Goal: Task Accomplishment & Management: Use online tool/utility

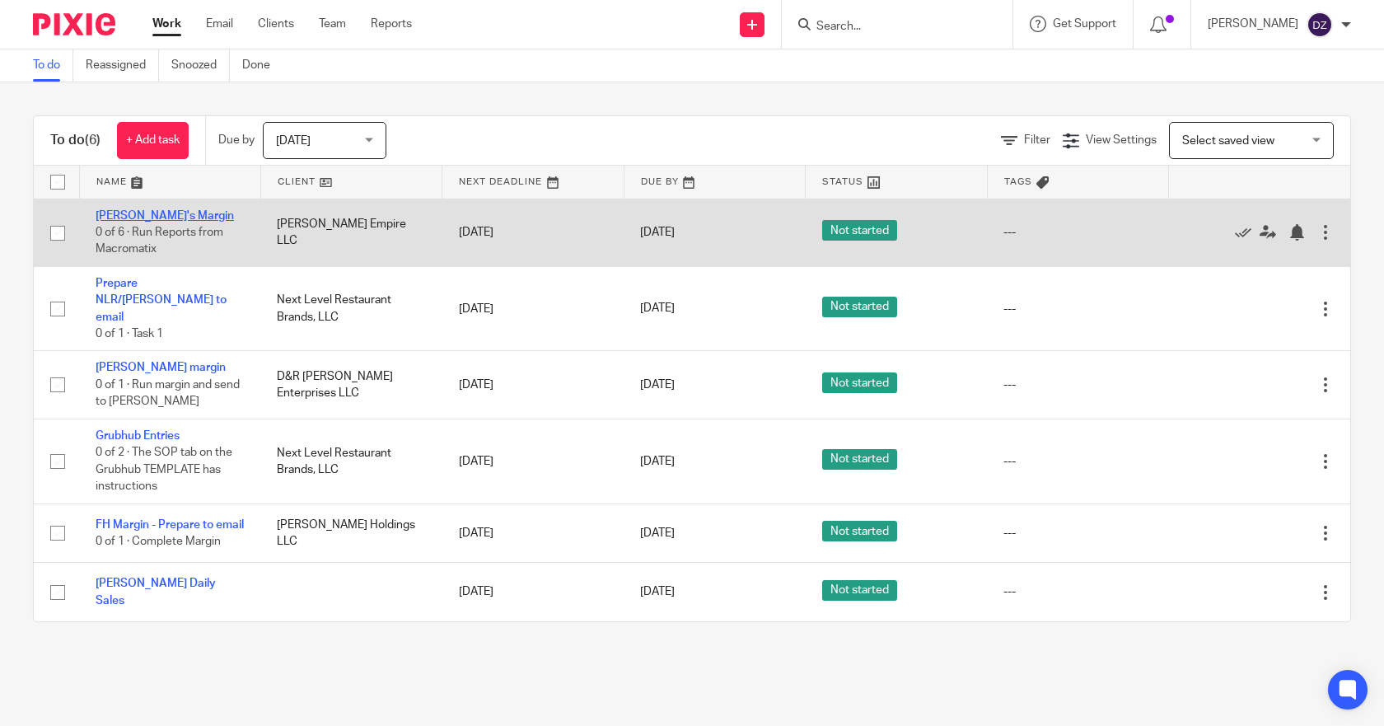
click at [143, 210] on link "[PERSON_NAME]'s Margin" at bounding box center [165, 216] width 138 height 12
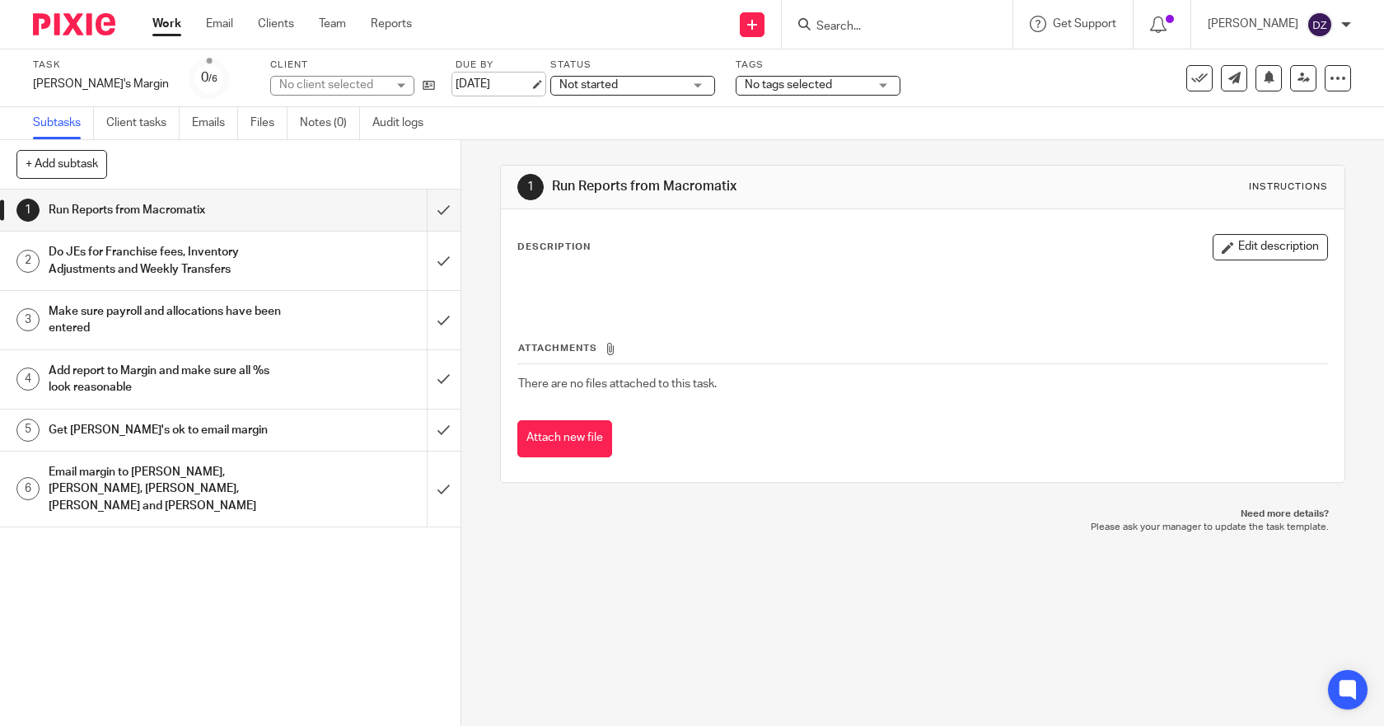
click at [456, 88] on link "[DATE]" at bounding box center [493, 84] width 74 height 17
click at [164, 26] on link "Work" at bounding box center [166, 24] width 29 height 16
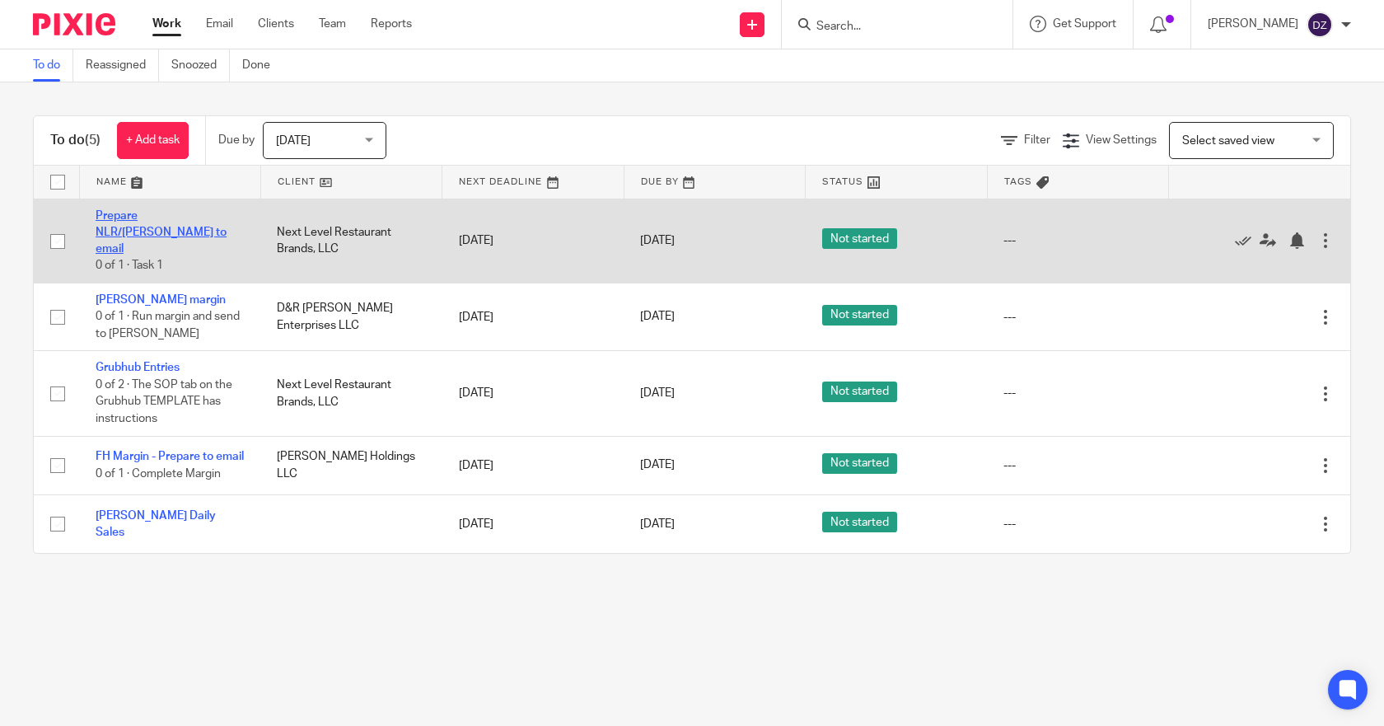
click at [175, 213] on link "Prepare NLR/[PERSON_NAME] to email" at bounding box center [161, 232] width 131 height 45
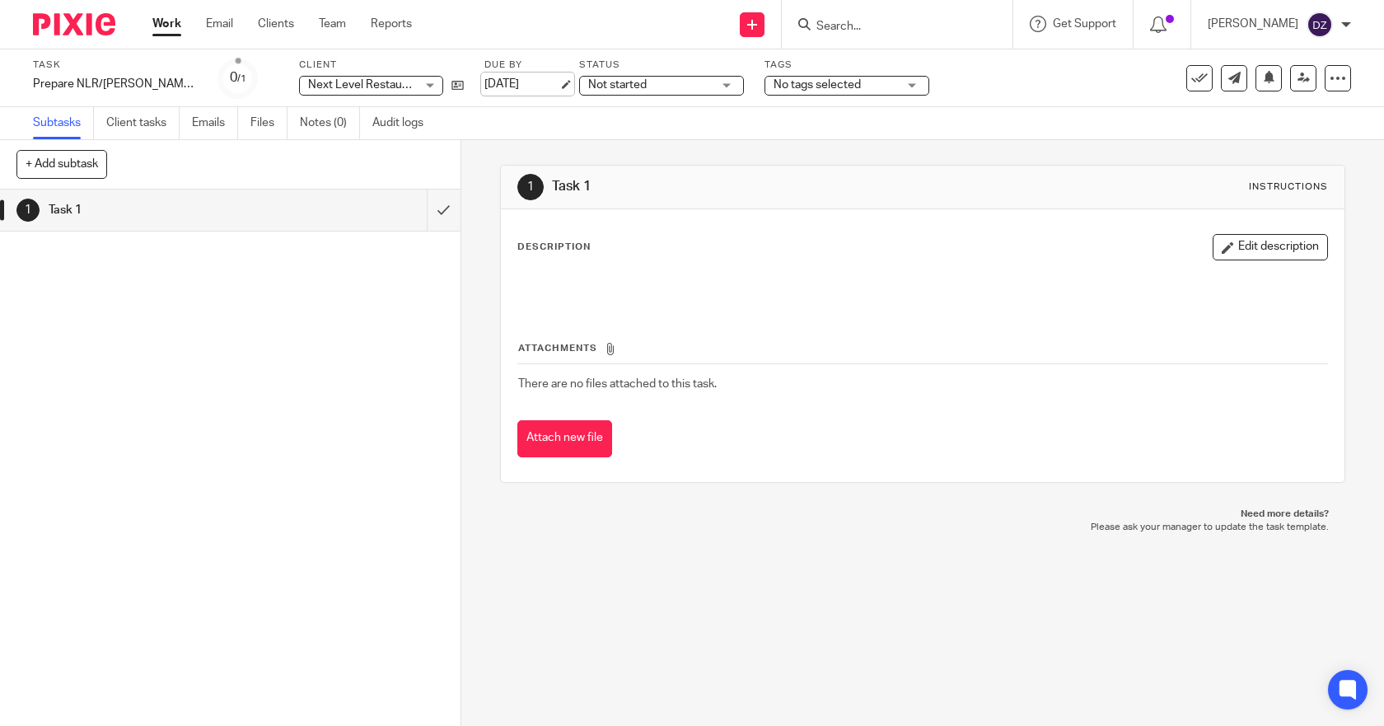
click at [545, 80] on link "[DATE]" at bounding box center [521, 84] width 74 height 17
click at [172, 21] on link "Work" at bounding box center [166, 24] width 29 height 16
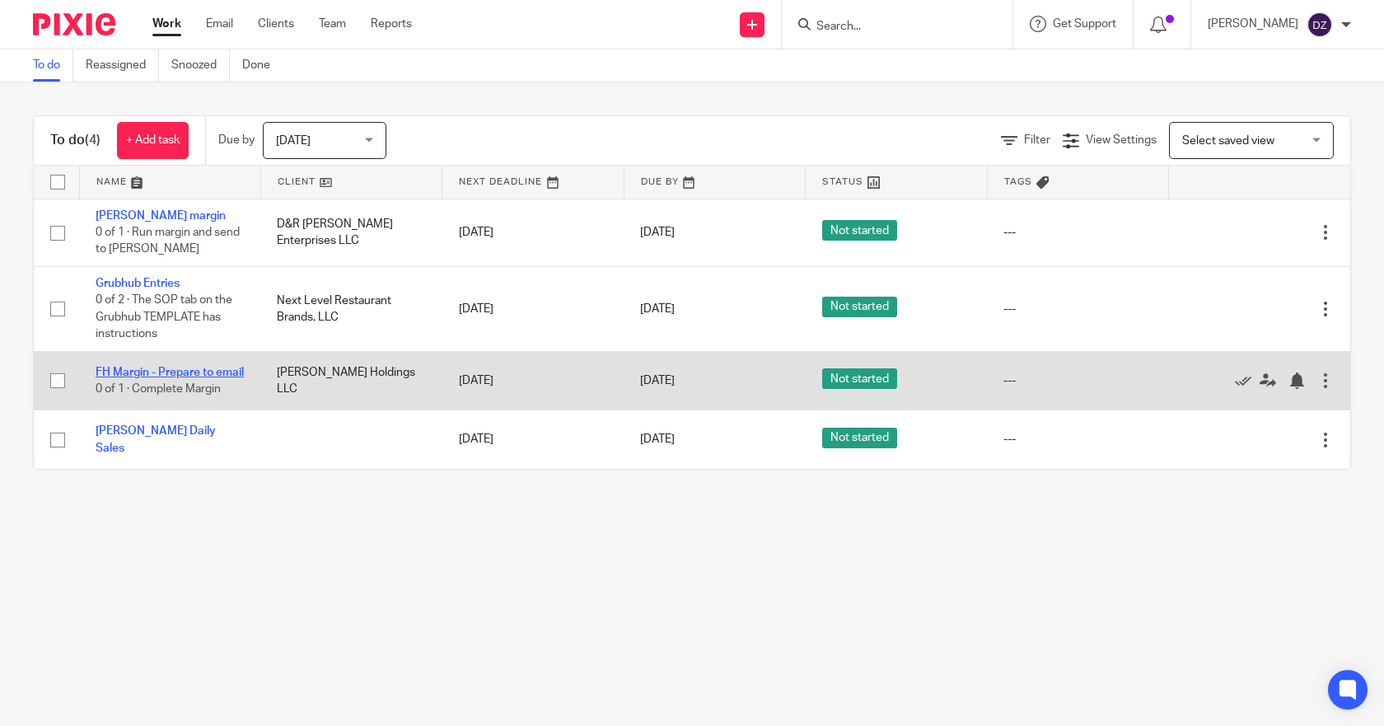
click at [170, 367] on link "FH Margin - Prepare to email" at bounding box center [170, 373] width 148 height 12
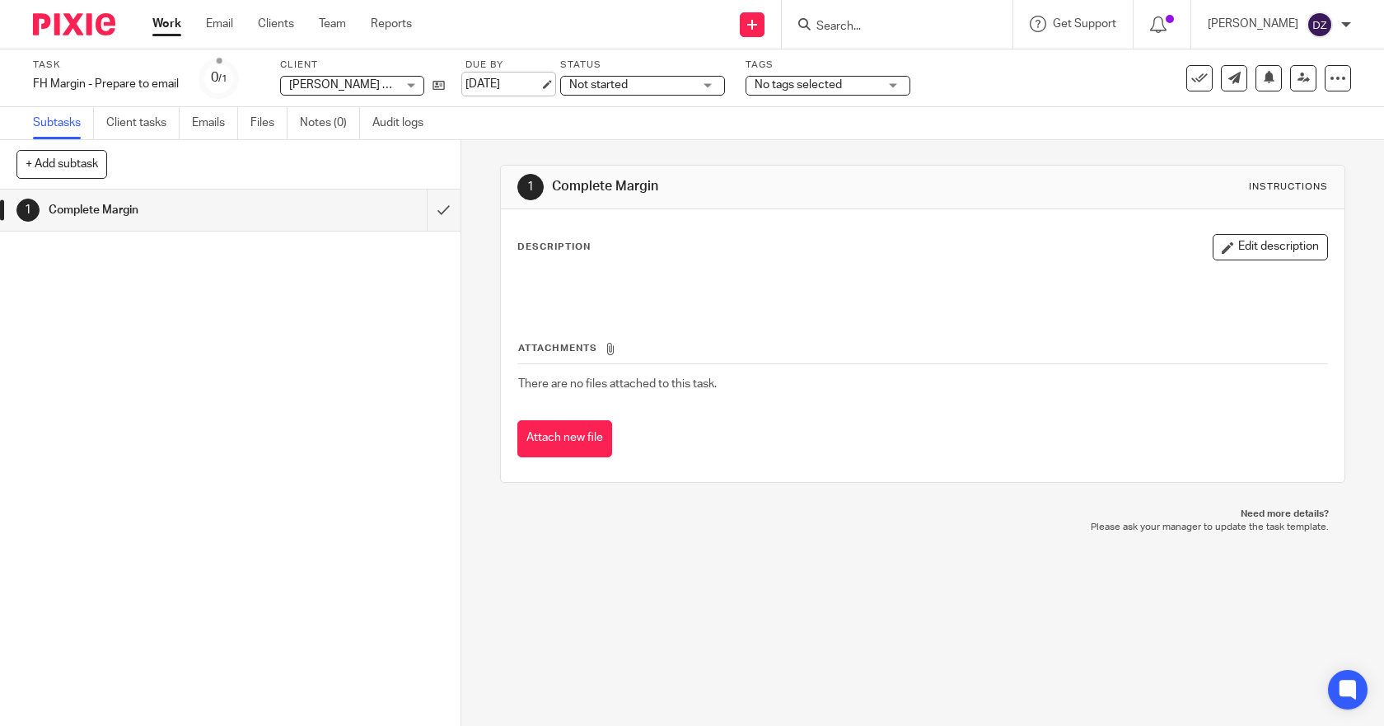
click at [499, 77] on link "[DATE]" at bounding box center [502, 84] width 74 height 17
click at [162, 16] on link "Work" at bounding box center [166, 24] width 29 height 16
